Goal: Task Accomplishment & Management: Use online tool/utility

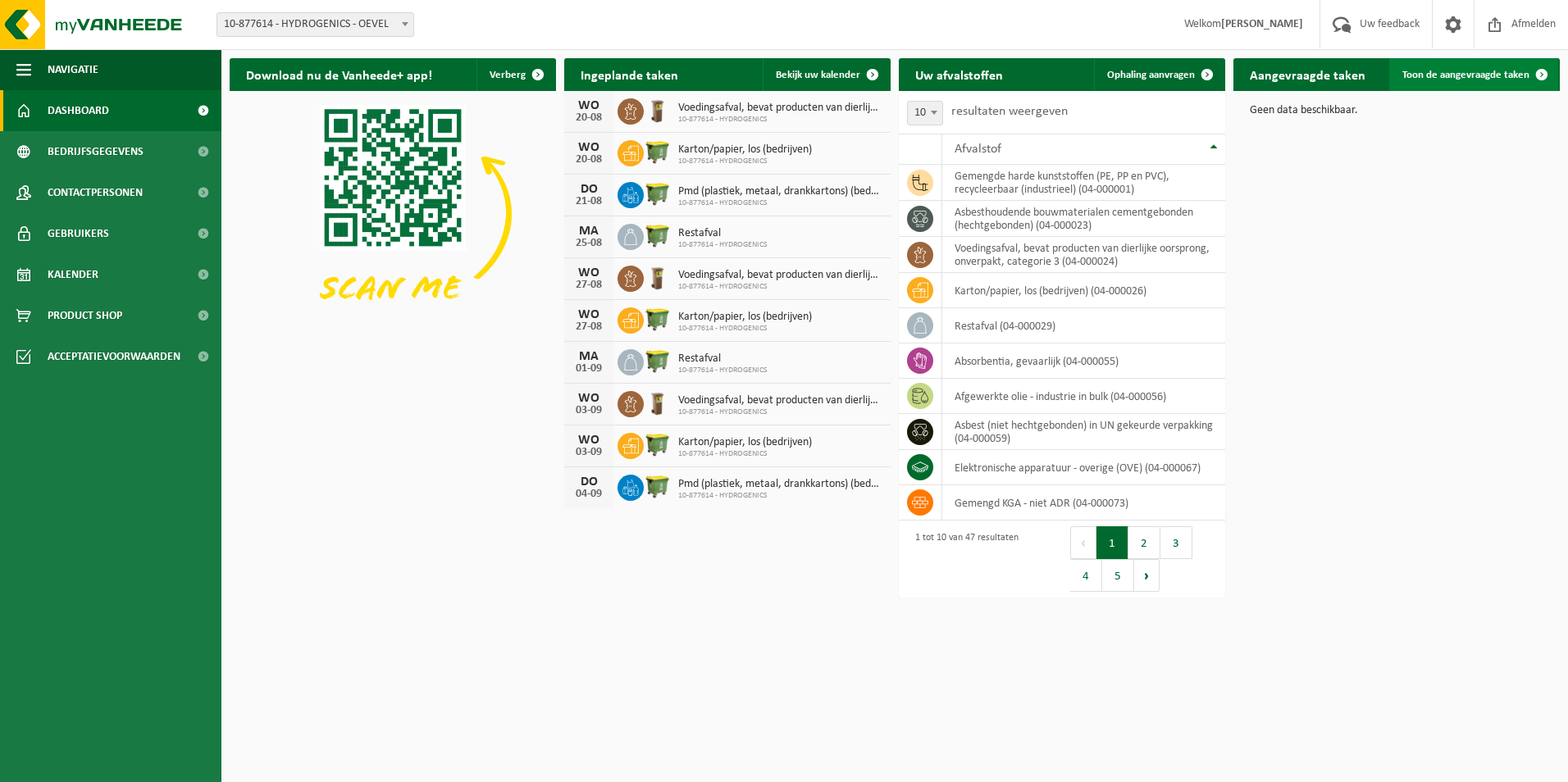
click at [1534, 74] on span at bounding box center [1541, 74] width 33 height 33
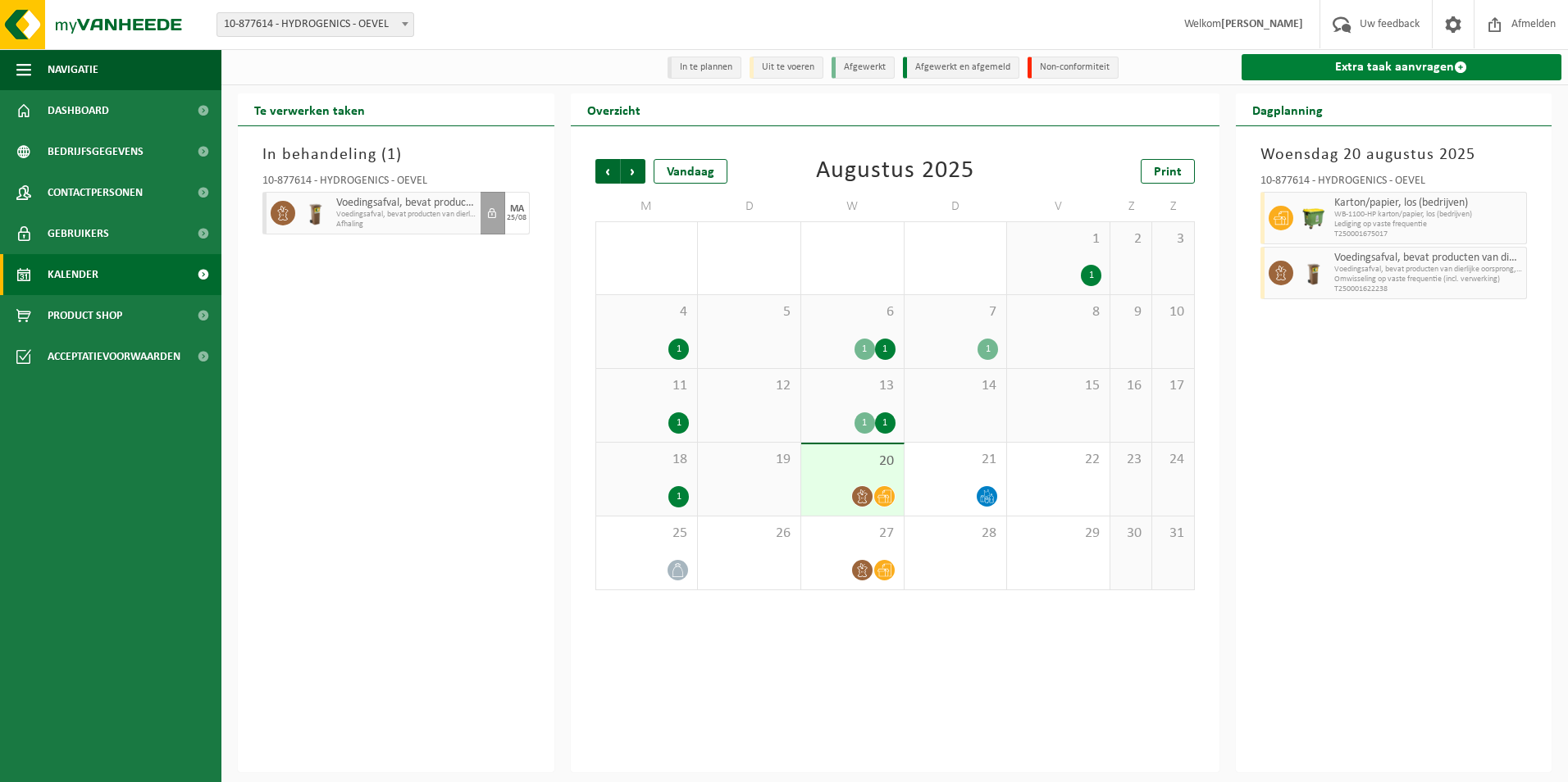
click at [1299, 69] on link "Extra taak aanvragen" at bounding box center [1401, 67] width 321 height 27
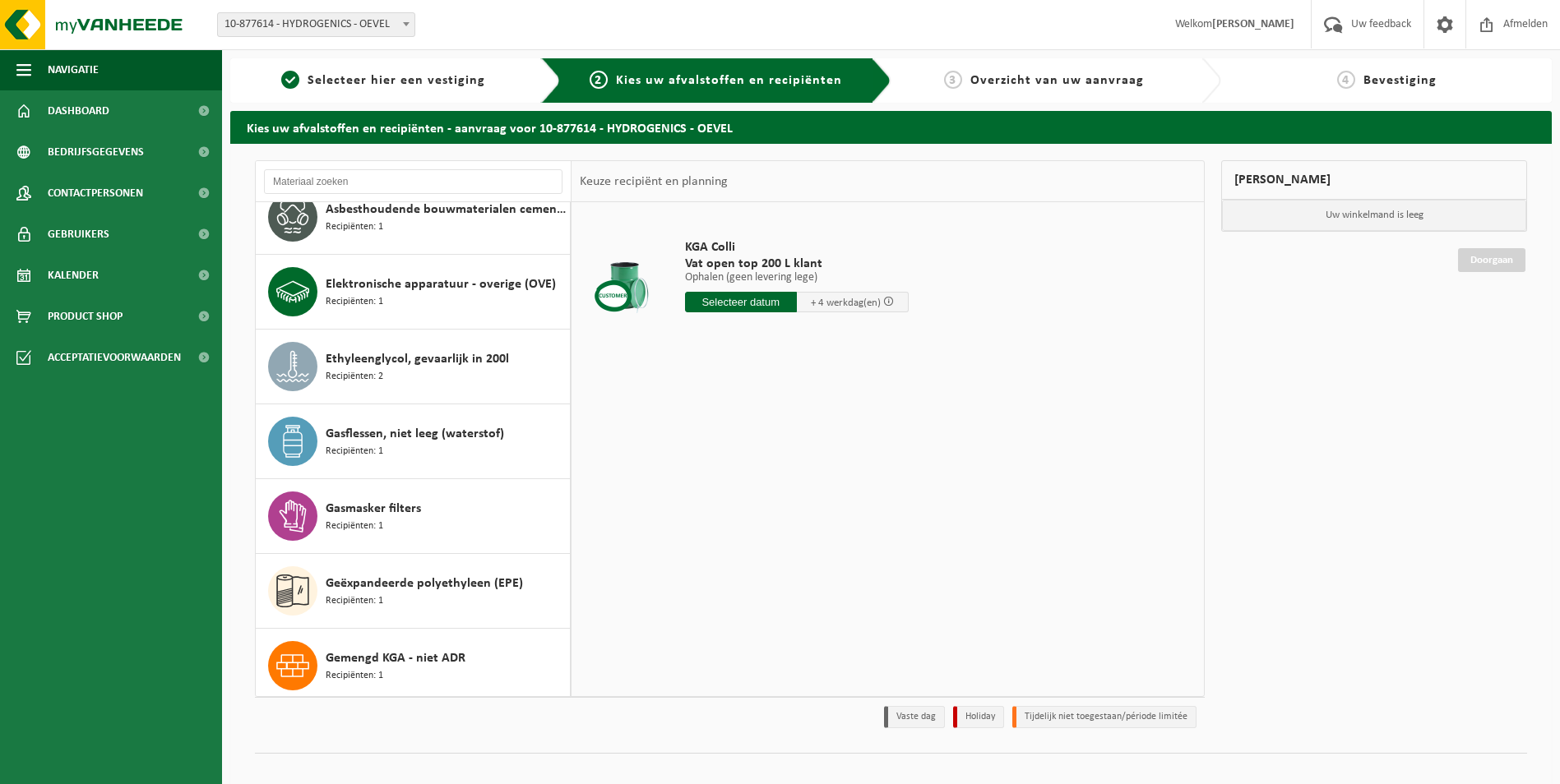
scroll to position [657, 0]
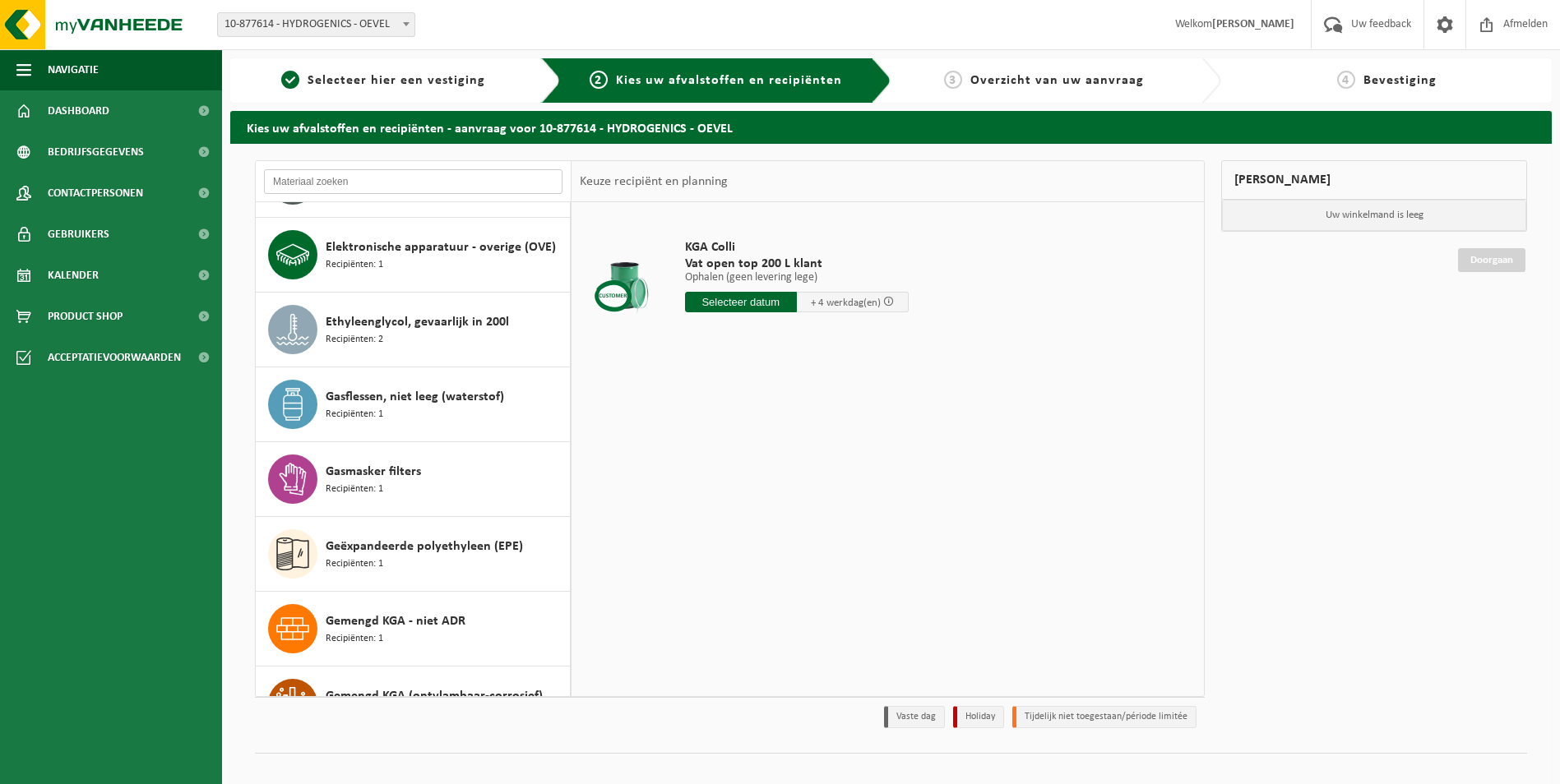
click at [460, 182] on input "text" at bounding box center [413, 182] width 298 height 25
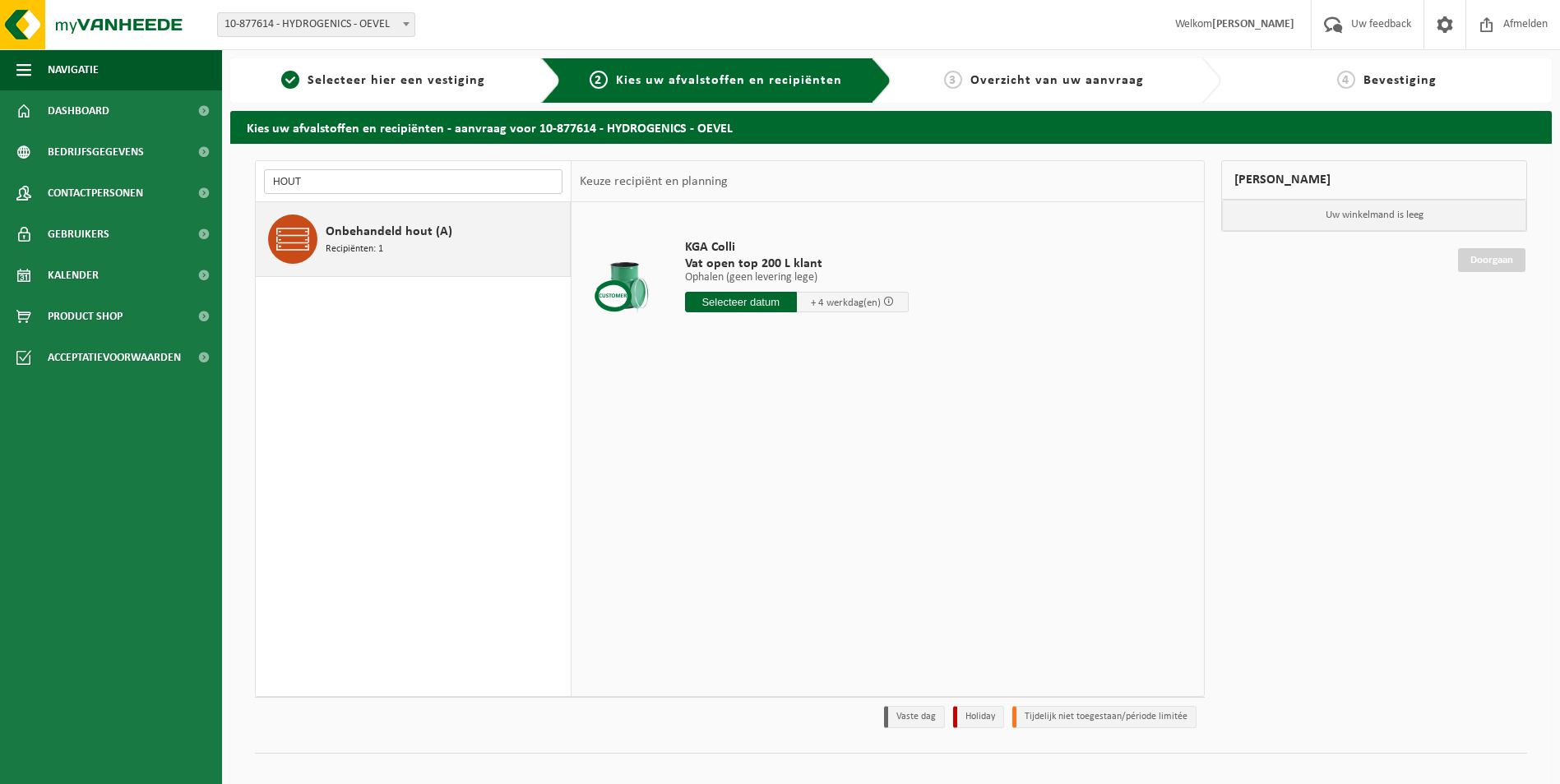
type input "HOUT"
click at [374, 254] on span "Recipiënten: 1" at bounding box center [354, 249] width 58 height 16
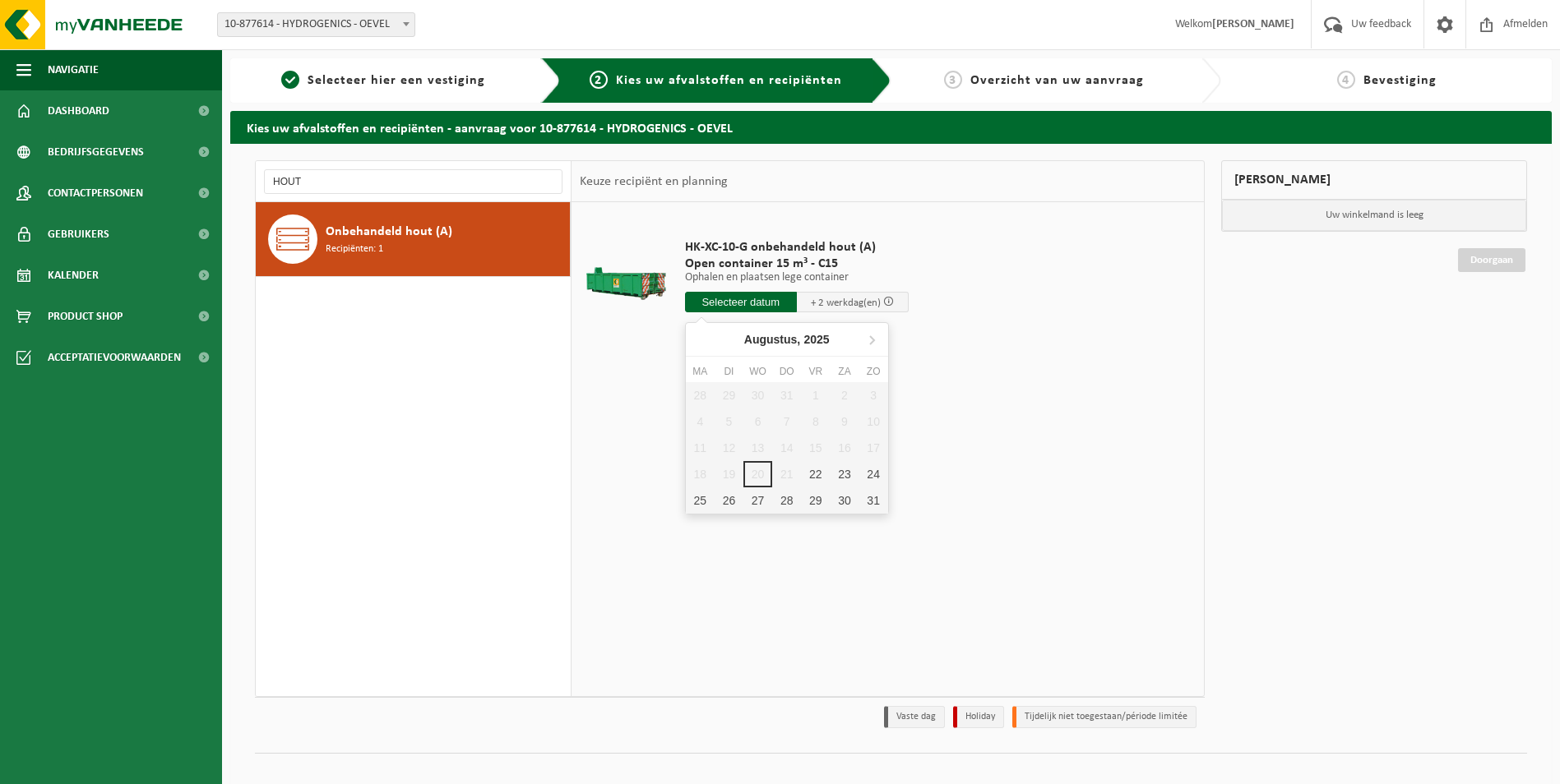
click at [750, 304] on input "text" at bounding box center [741, 302] width 112 height 20
click at [818, 447] on div "28 29 30 31 1 2 3 4 5 6 7 8 9 10 11 12 13 14 15 16 17 18 19 20 21 22 23 24 25 2…" at bounding box center [787, 447] width 203 height 131
click at [817, 447] on div "28 29 30 31 1 2 3 4 5 6 7 8 9 10 11 12 13 14 15 16 17 18 19 20 21 22 23 24 25 2…" at bounding box center [787, 447] width 203 height 131
click at [816, 472] on div "22" at bounding box center [815, 474] width 28 height 27
type input "Van 2025-08-22"
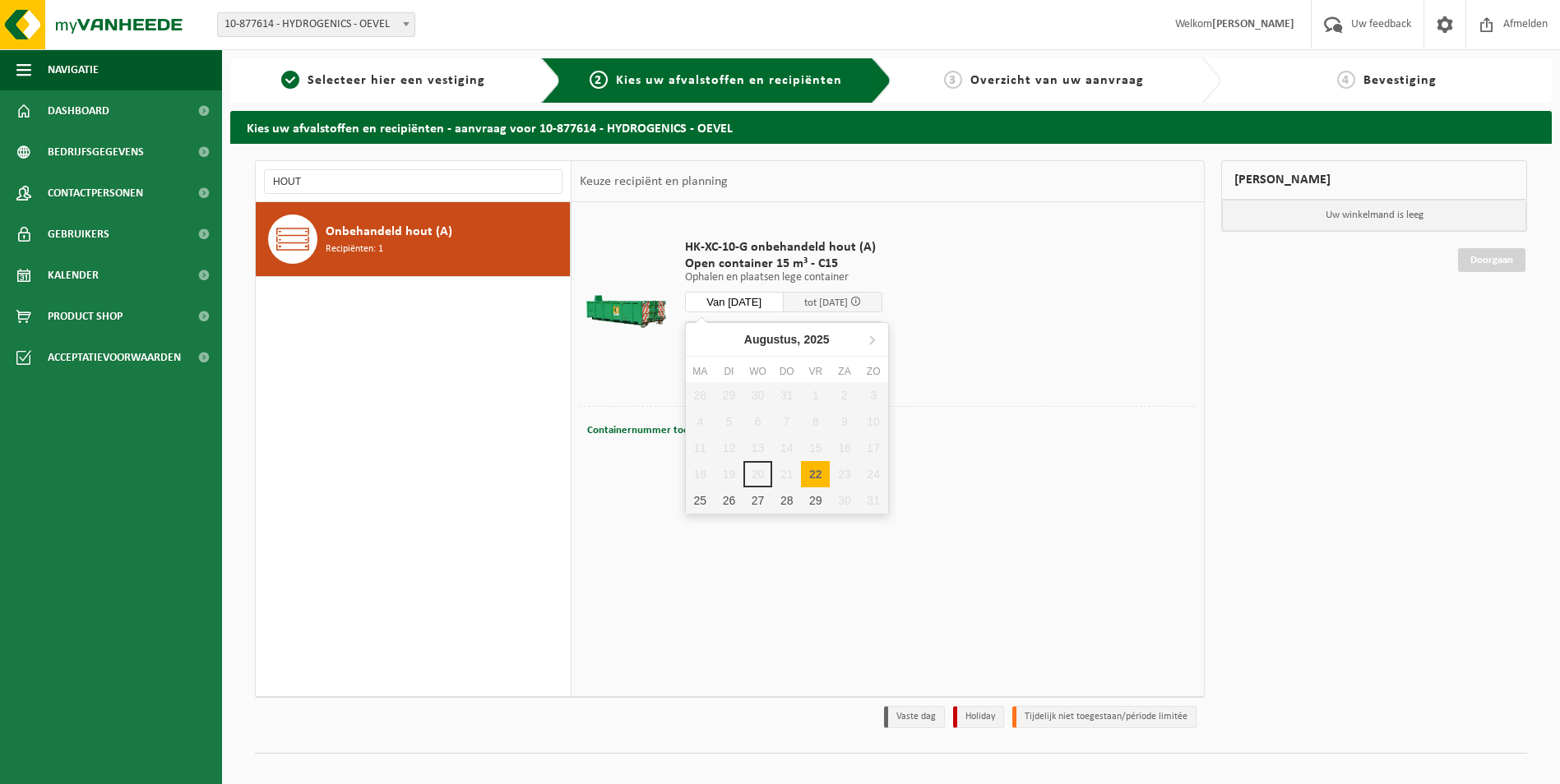
click at [767, 302] on input "Van 2025-08-22" at bounding box center [734, 302] width 99 height 20
click at [818, 450] on div "28 29 30 31 1 2 3 4 5 6 7 8 9 10 11 12 13 14 15 16 17 18 19 20 21 22 23 24 25 2…" at bounding box center [787, 447] width 203 height 131
click at [816, 447] on div "28 29 30 31 1 2 3 4 5 6 7 8 9 10 11 12 13 14 15 16 17 18 19 20 21 22 23 24 25 2…" at bounding box center [787, 447] width 203 height 131
click at [817, 474] on div "22" at bounding box center [815, 474] width 28 height 27
click at [812, 476] on div "22" at bounding box center [815, 474] width 28 height 27
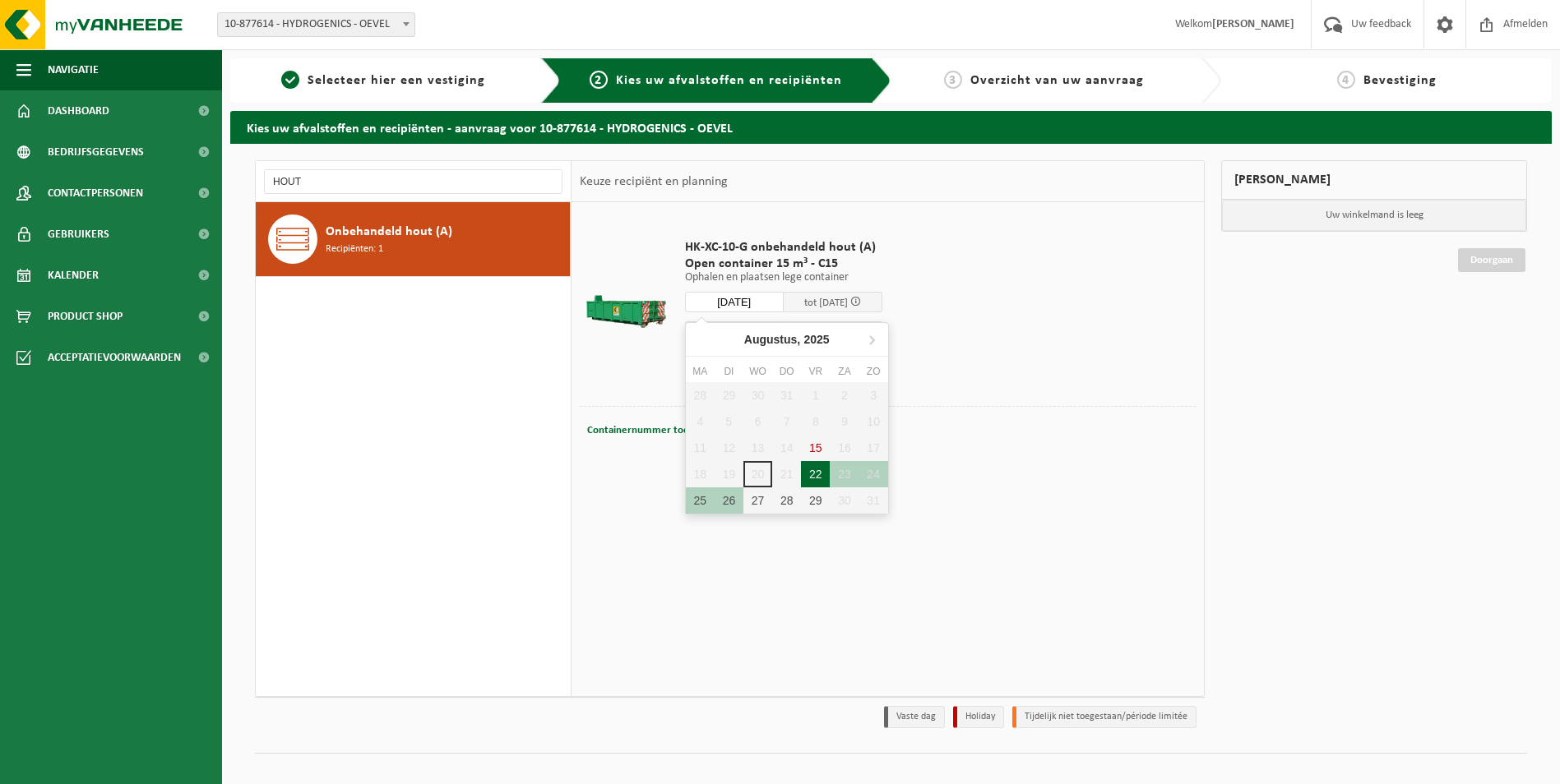
type input "Van 2025-08-22"
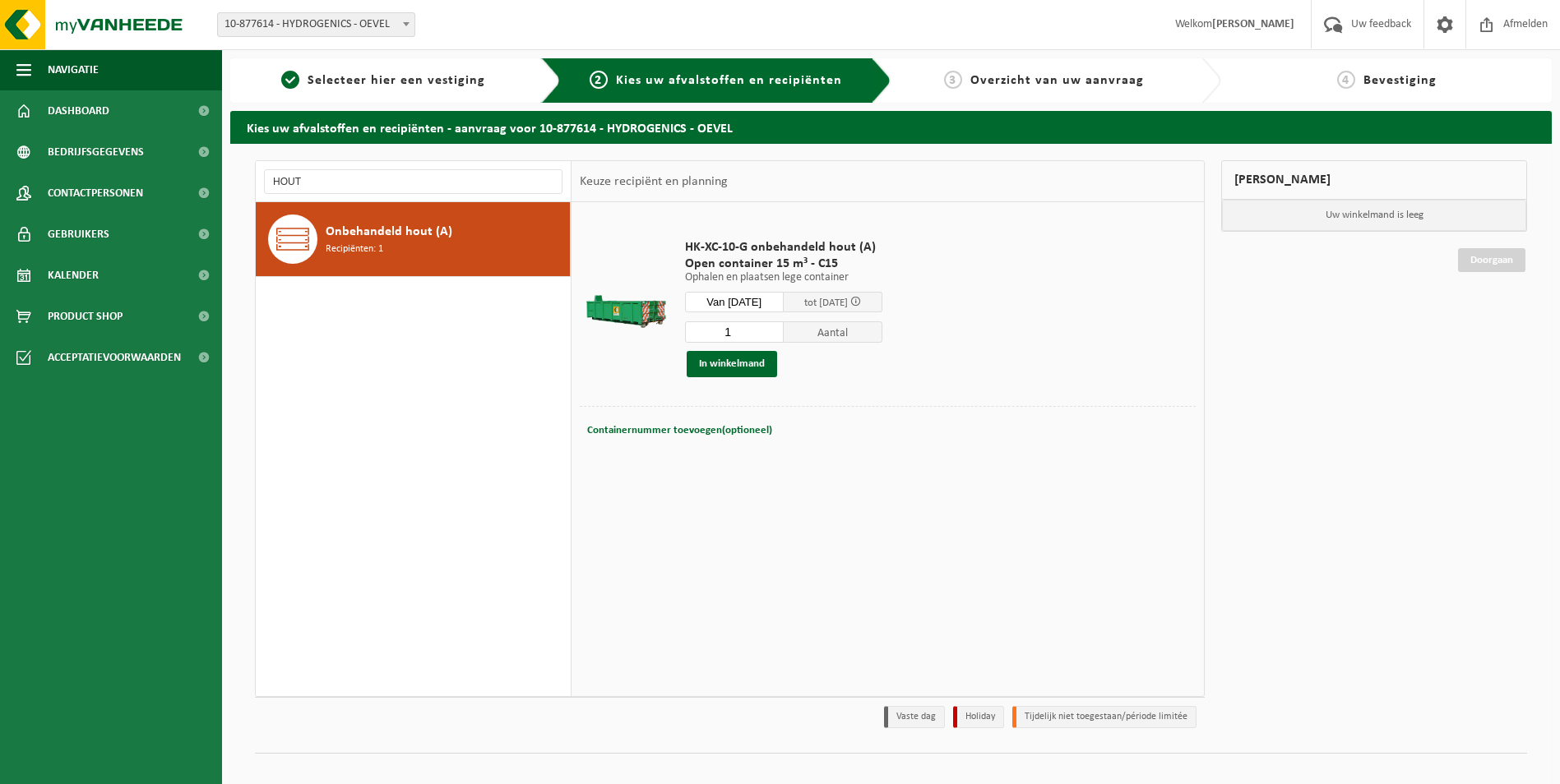
click at [812, 476] on div "22" at bounding box center [815, 481] width 28 height 27
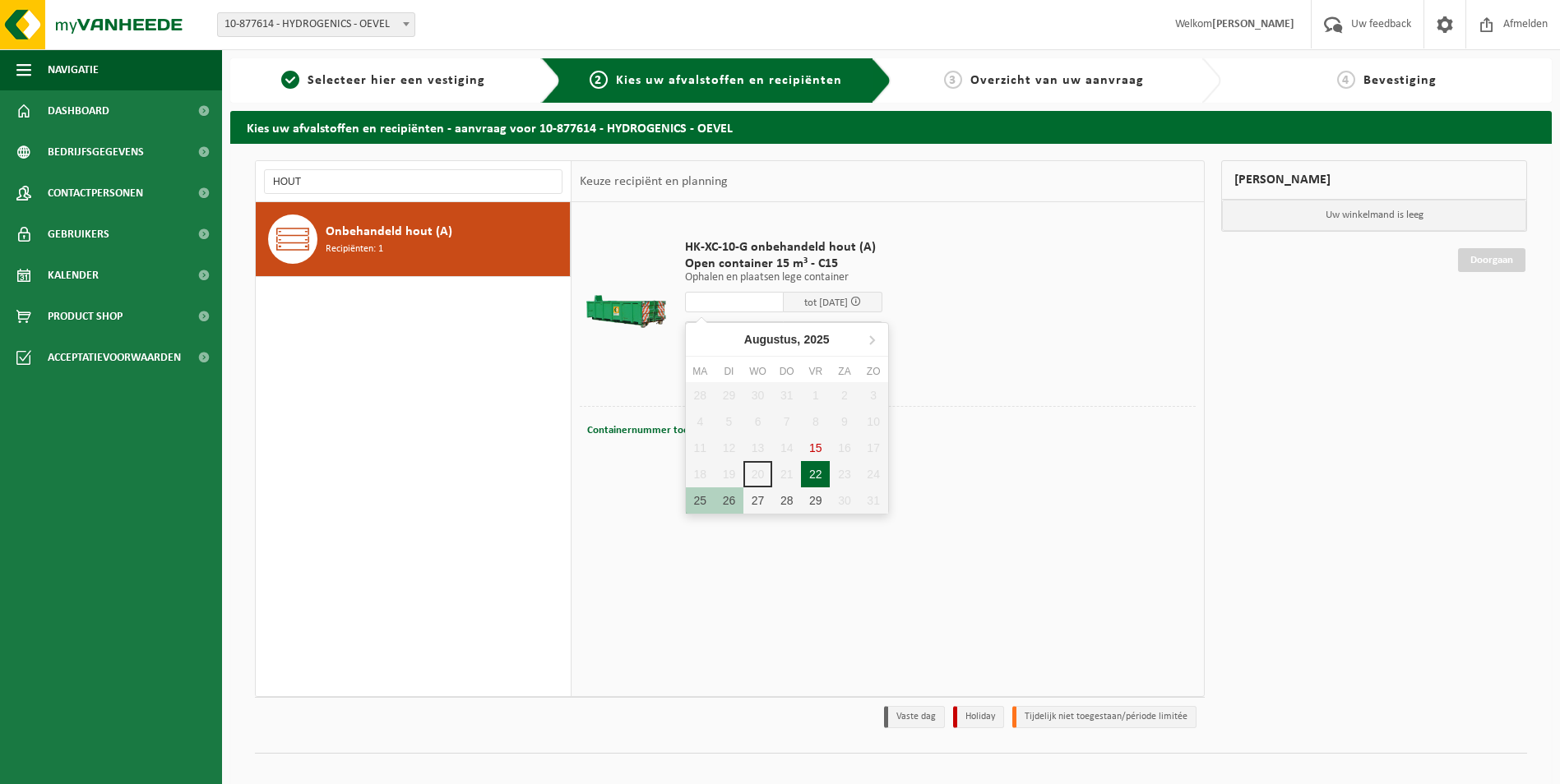
click at [808, 474] on div "22" at bounding box center [815, 474] width 28 height 27
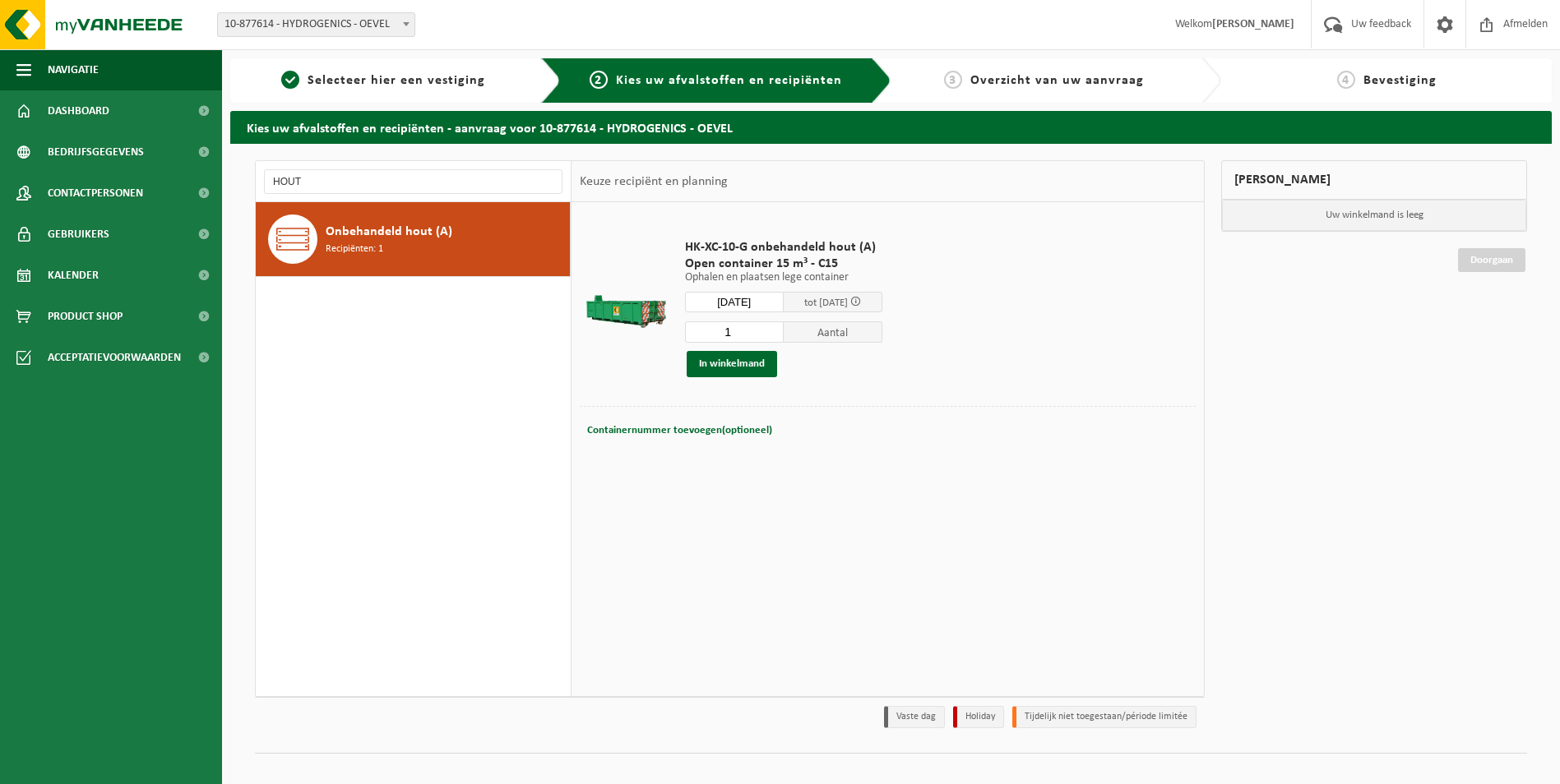
type input "Van 2025-08-22"
click at [808, 474] on div "22" at bounding box center [815, 481] width 28 height 27
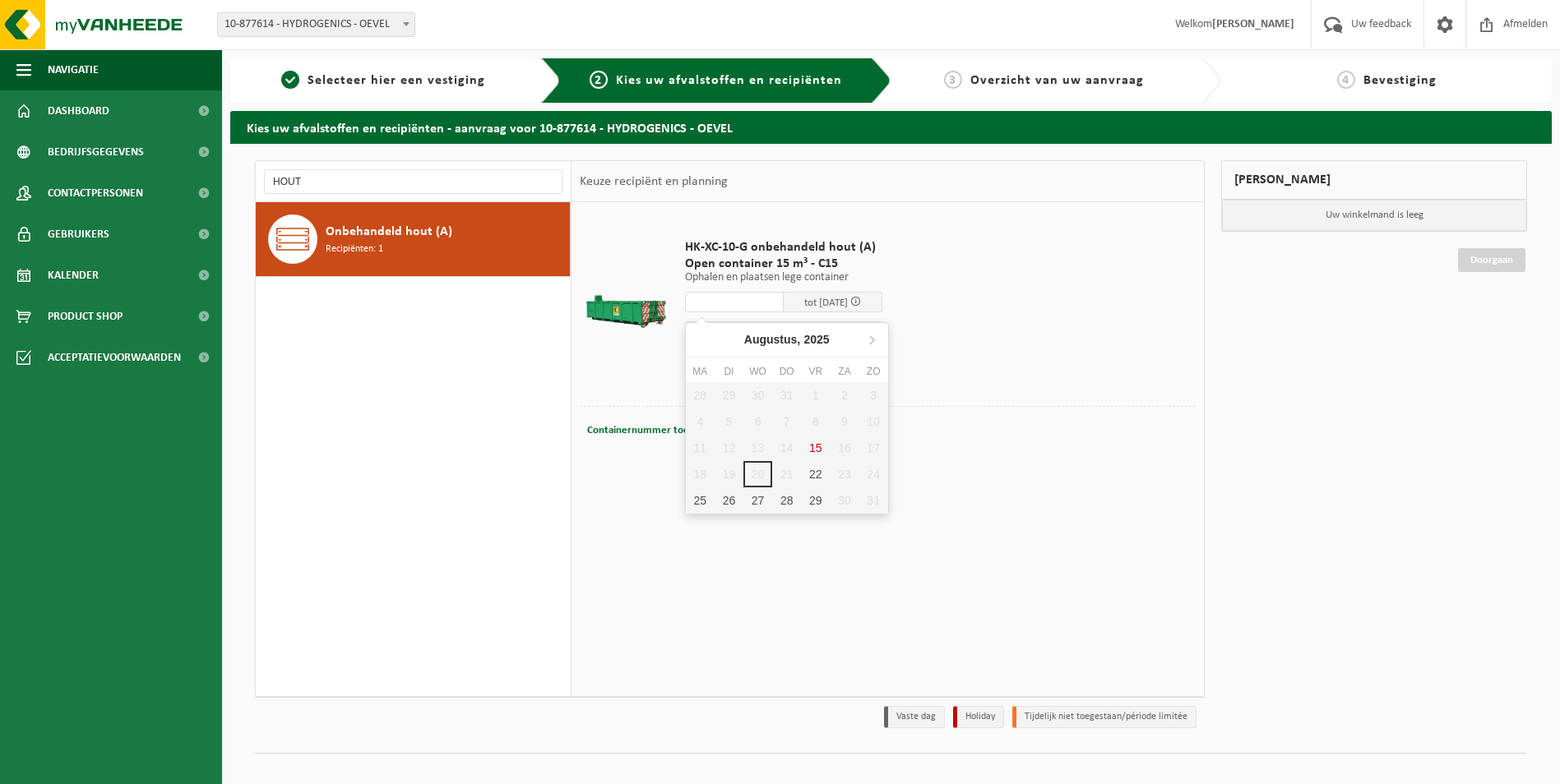
click at [930, 482] on div "HK-XC-10-G onbehandeld hout (A) Open container 15 m³ - C15 Ophalen en plaatsen …" at bounding box center [887, 448] width 633 height 493
click at [770, 305] on input "text" at bounding box center [734, 302] width 99 height 20
click at [808, 478] on div "22" at bounding box center [815, 474] width 28 height 27
type input "Van 2025-08-22"
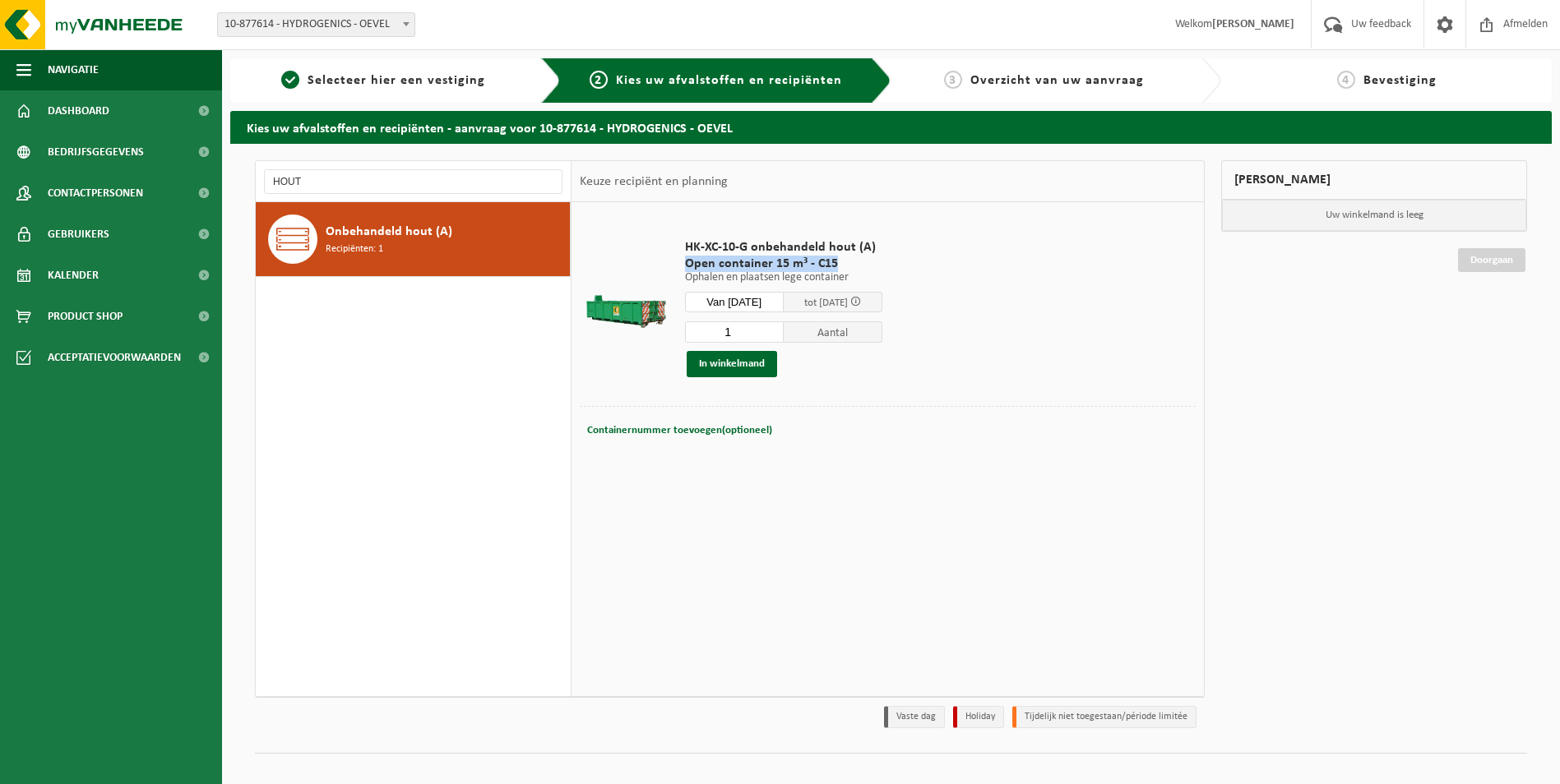
drag, startPoint x: 684, startPoint y: 258, endPoint x: 909, endPoint y: 259, distance: 225.0
click at [890, 259] on div "HK-XC-10-G onbehandeld hout (A) Open container 15 m³ - C15 Ophalen en plaatsen …" at bounding box center [784, 308] width 214 height 170
drag, startPoint x: 909, startPoint y: 259, endPoint x: 916, endPoint y: 436, distance: 177.1
click at [935, 459] on tbody "HK-XC-10-G onbehandeld hout (A) Open container 15 m³ - C15 Ophalen en plaatsen …" at bounding box center [887, 340] width 616 height 260
click at [854, 273] on p "Ophalen en plaatsen lege container" at bounding box center [784, 277] width 197 height 12
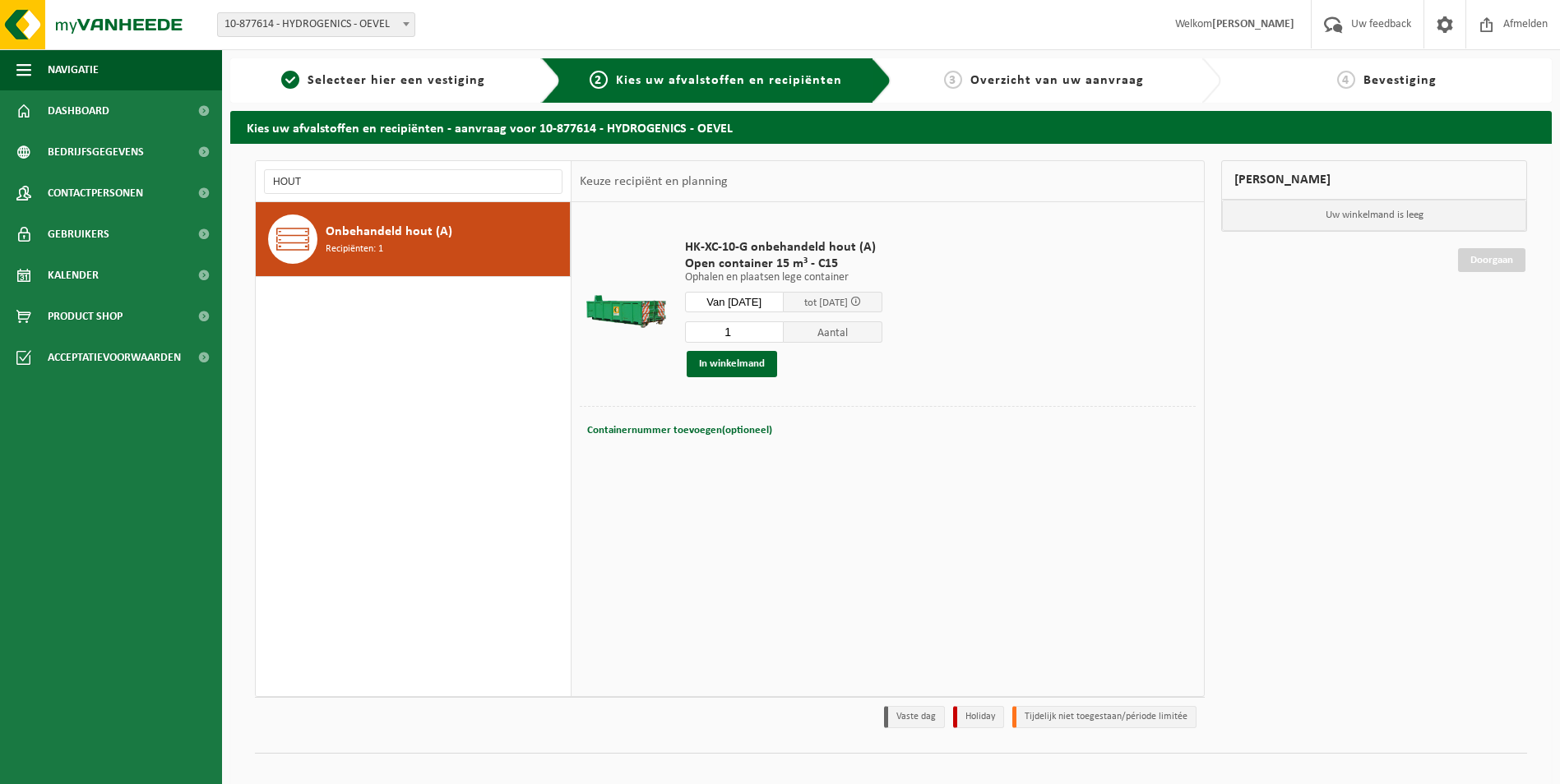
click at [859, 486] on div "HK-XC-10-G onbehandeld hout (A) Open container 15 m³ - C15 Ophalen en plaatsen …" at bounding box center [887, 448] width 633 height 493
click at [784, 292] on input "Van 2025-08-22" at bounding box center [734, 302] width 99 height 20
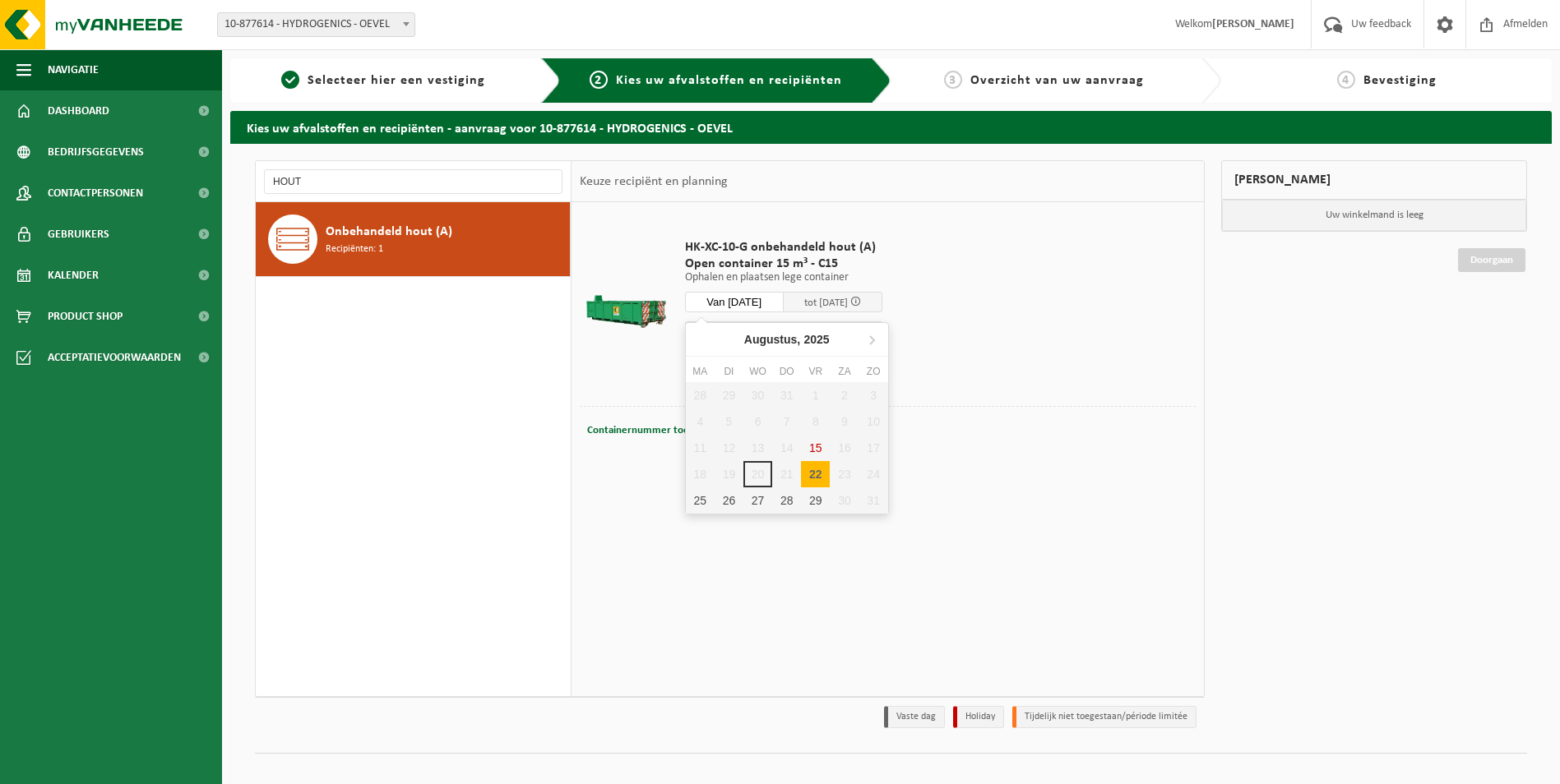
click at [808, 447] on div "28 29 30 31 1 2 3 4 5 6 7 8 9 10 11 12 13 14 15 16 17 18 19 20 21 22 23 24 25 2…" at bounding box center [787, 447] width 203 height 131
click at [816, 447] on div "28 29 30 31 1 2 3 4 5 6 7 8 9 10 11 12 13 14 15 16 17 18 19 20 21 22 23 24 25 2…" at bounding box center [787, 447] width 203 height 131
click at [808, 479] on div "22" at bounding box center [815, 474] width 28 height 27
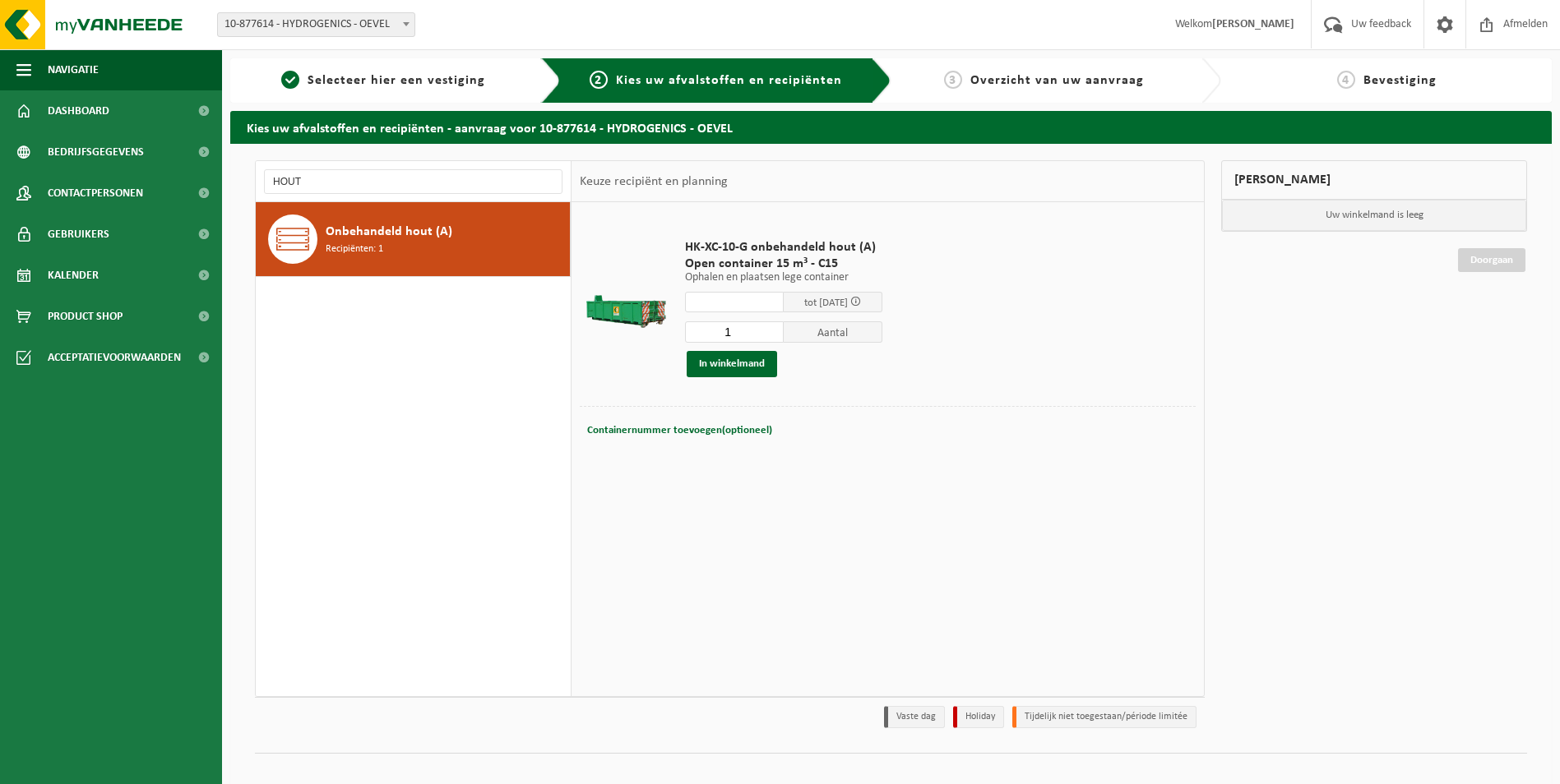
click at [621, 487] on div "HK-XC-10-G onbehandeld hout (A) Open container 15 m³ - C15 Ophalen en plaatsen …" at bounding box center [887, 448] width 633 height 493
drag, startPoint x: 685, startPoint y: 239, endPoint x: 907, endPoint y: 258, distance: 222.8
click at [890, 258] on div "HK-XC-10-G onbehandeld hout (A) Open container 15 m³ - C15 Ophalen en plaatsen …" at bounding box center [784, 308] width 214 height 170
click at [847, 467] on td at bounding box center [887, 466] width 616 height 8
drag, startPoint x: 841, startPoint y: 272, endPoint x: 688, endPoint y: 277, distance: 153.1
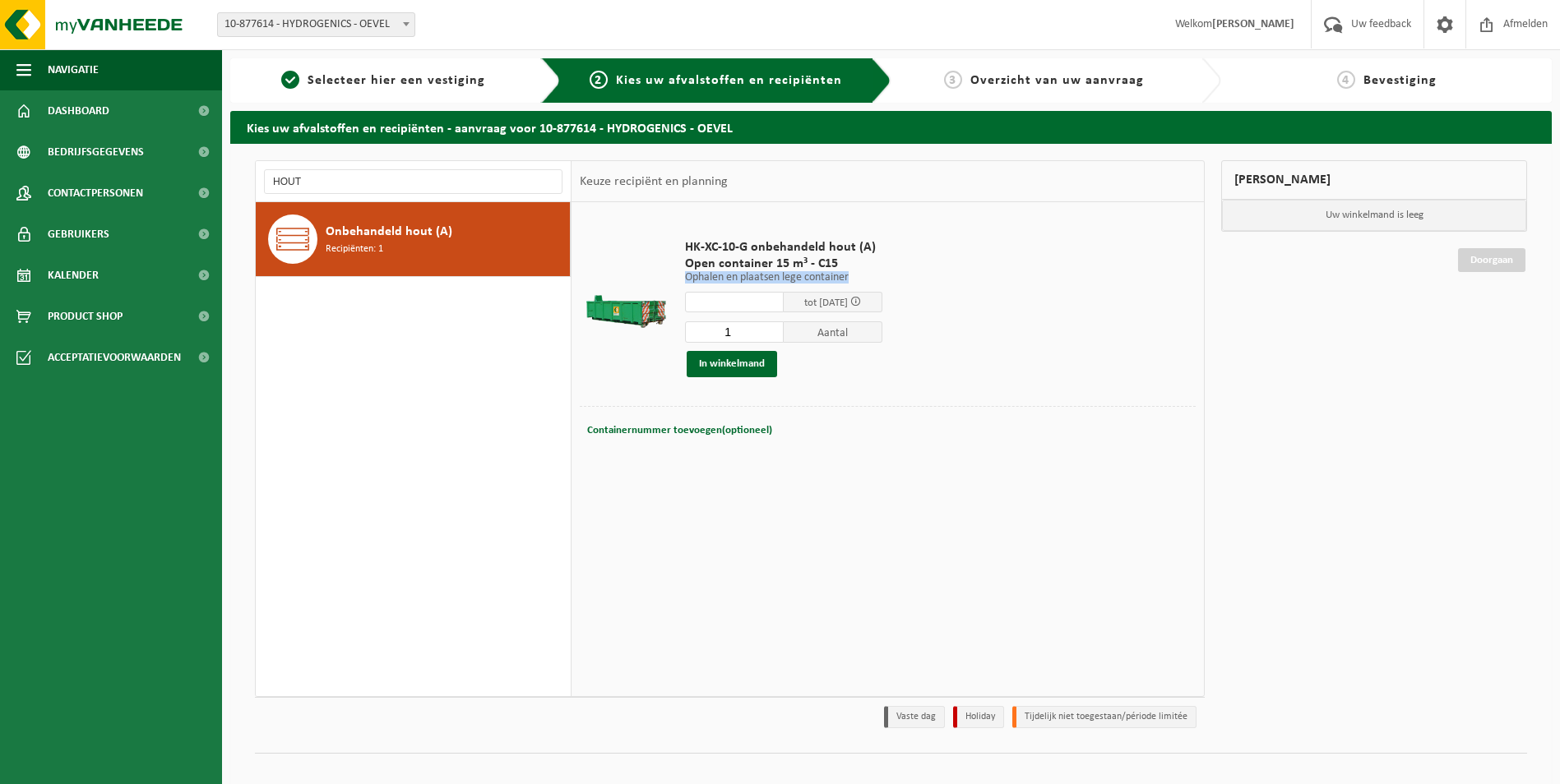
click at [688, 277] on p "Ophalen en plaatsen lege container" at bounding box center [784, 277] width 197 height 12
copy p "Ophalen en plaatsen lege container"
click at [752, 367] on button "In winkelmand" at bounding box center [732, 364] width 91 height 27
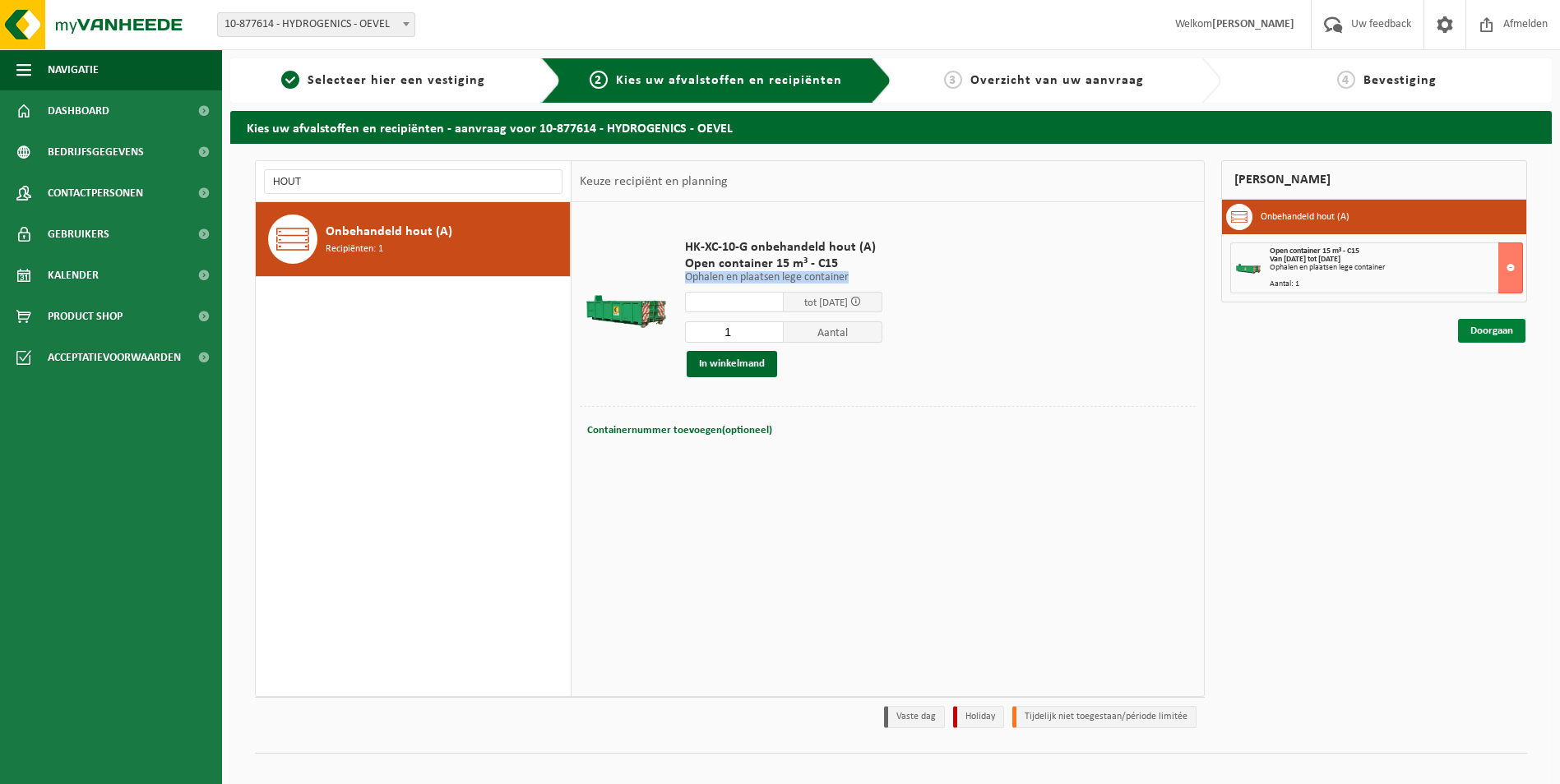
click at [1481, 336] on link "Doorgaan" at bounding box center [1492, 330] width 68 height 24
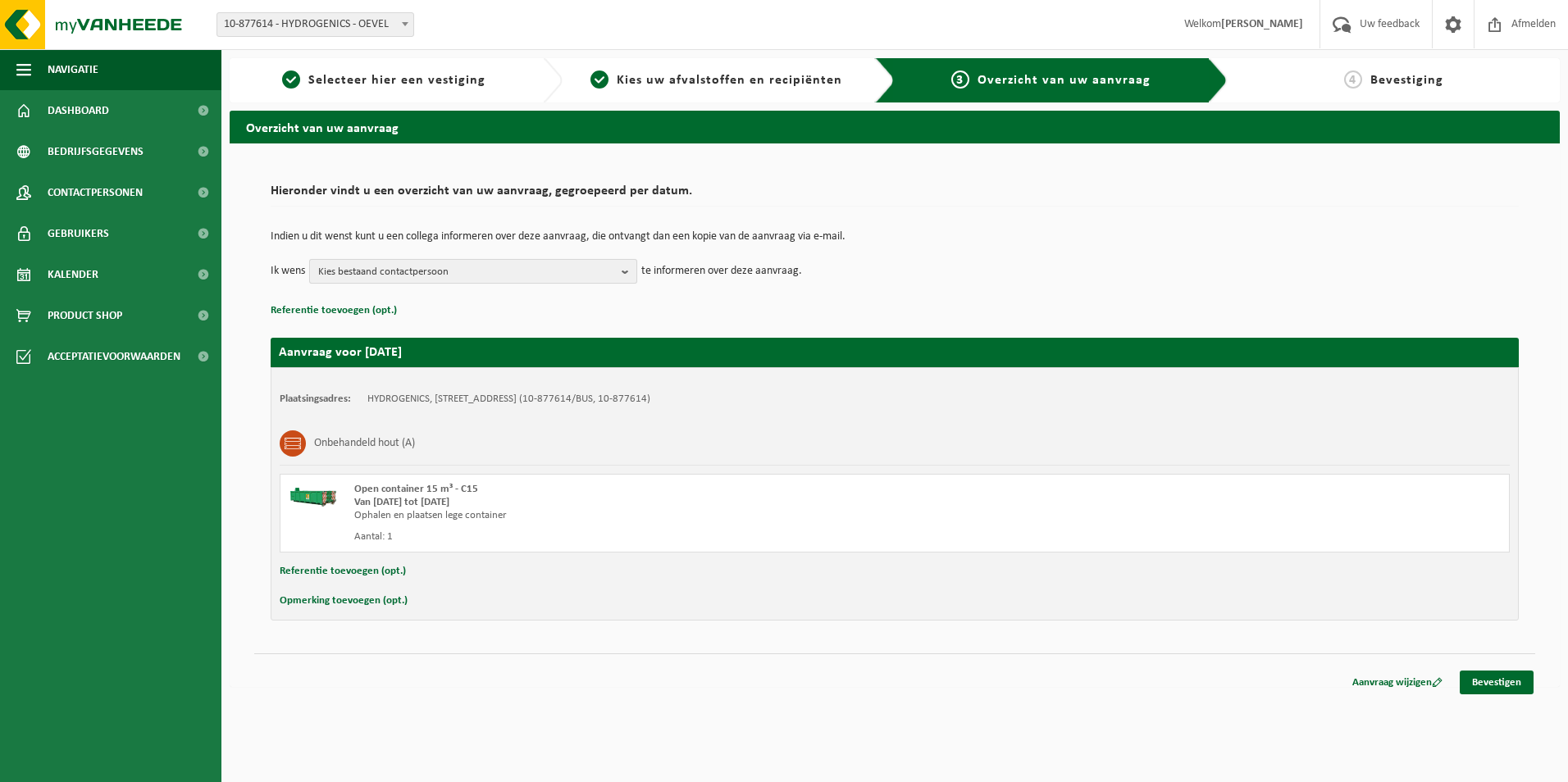
click at [444, 269] on span "Kies bestaand contactpersoon" at bounding box center [466, 272] width 297 height 25
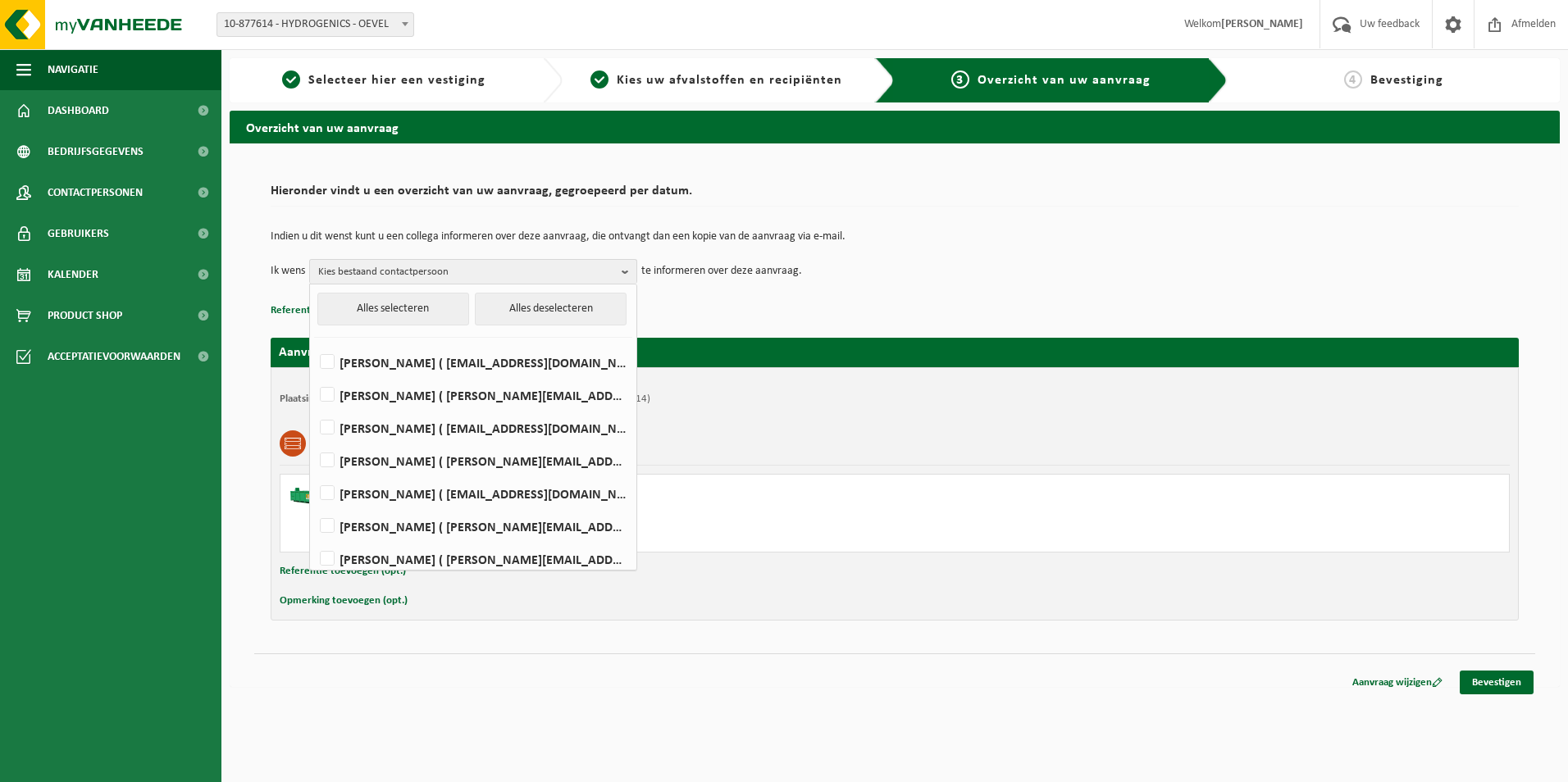
click at [765, 306] on p "Referentie toevoegen (opt.)" at bounding box center [894, 311] width 1248 height 21
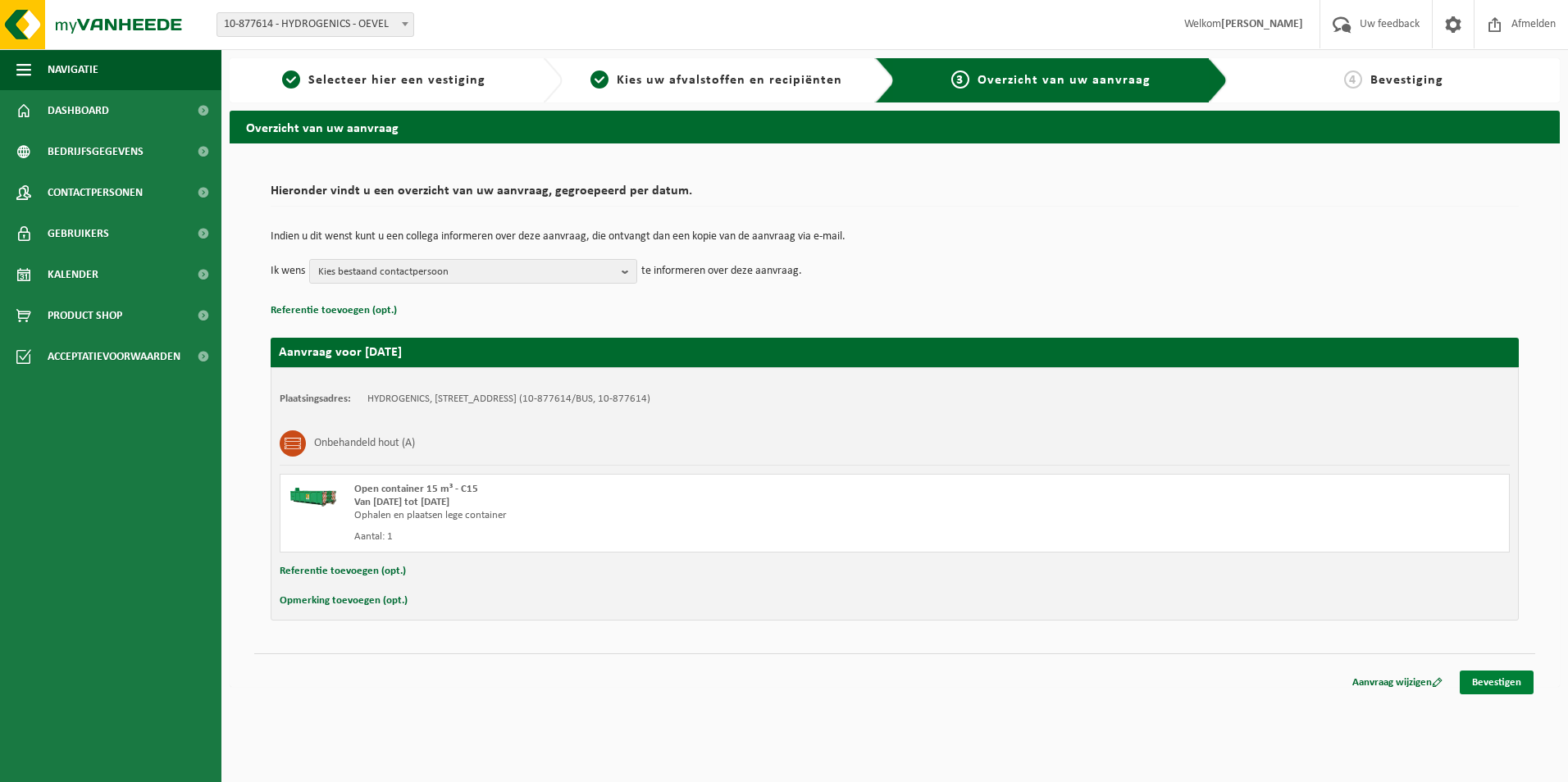
click at [1510, 685] on link "Bevestigen" at bounding box center [1495, 682] width 74 height 24
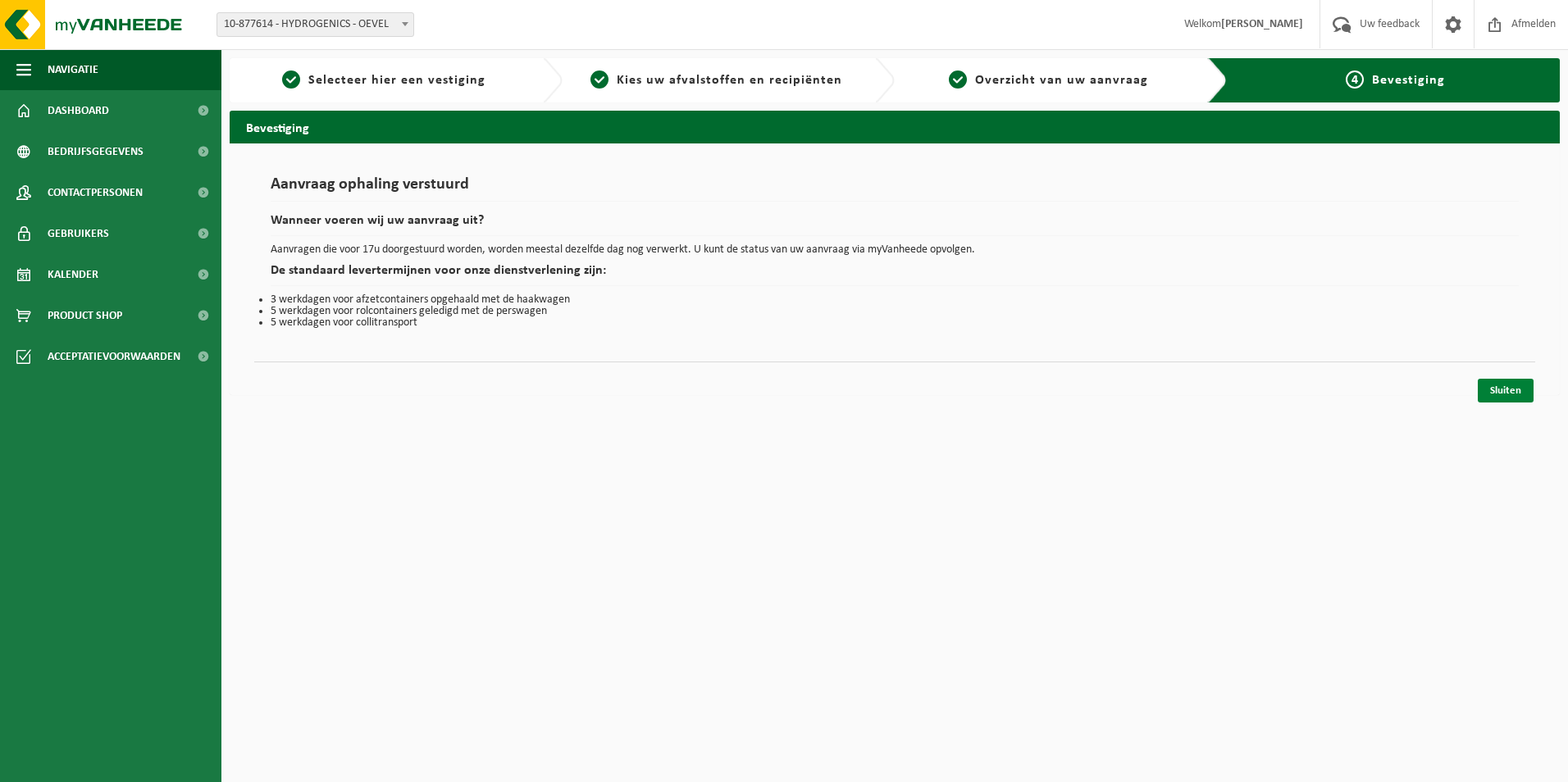
click at [1502, 391] on link "Sluiten" at bounding box center [1505, 391] width 56 height 24
